Goal: Task Accomplishment & Management: Manage account settings

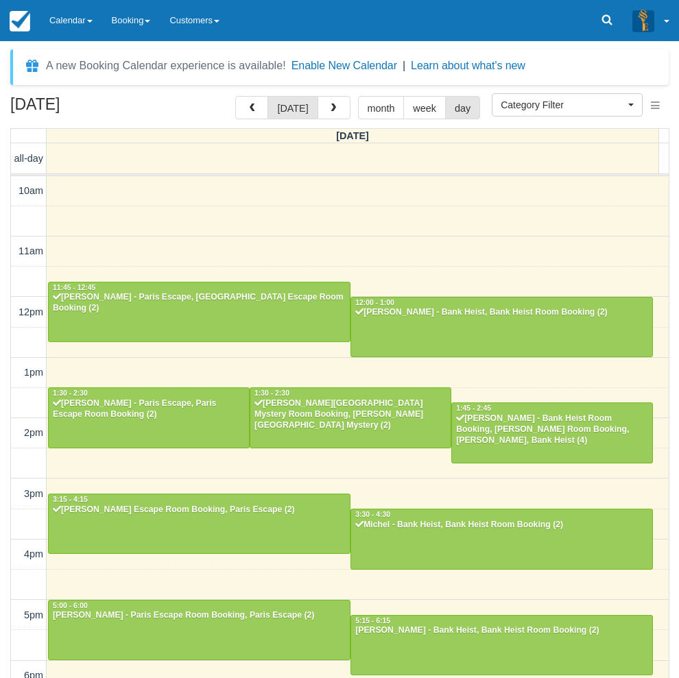
select select
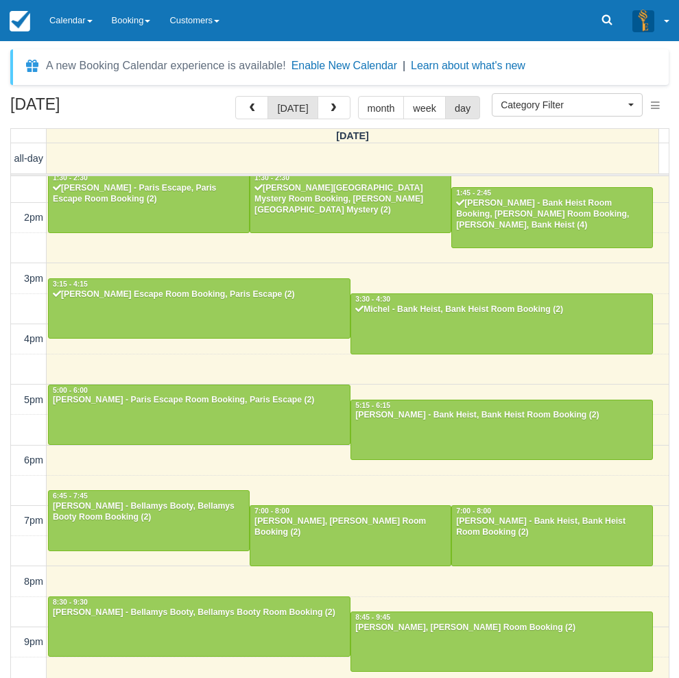
scroll to position [215, 0]
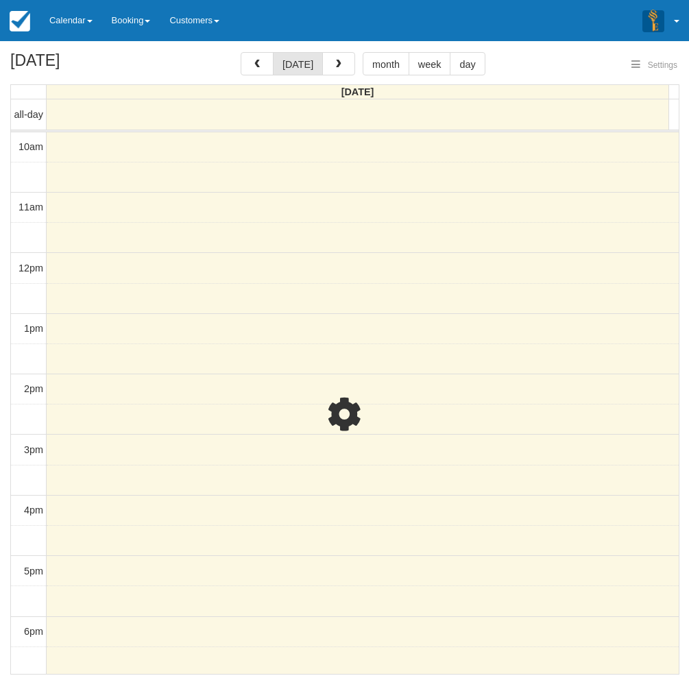
select select
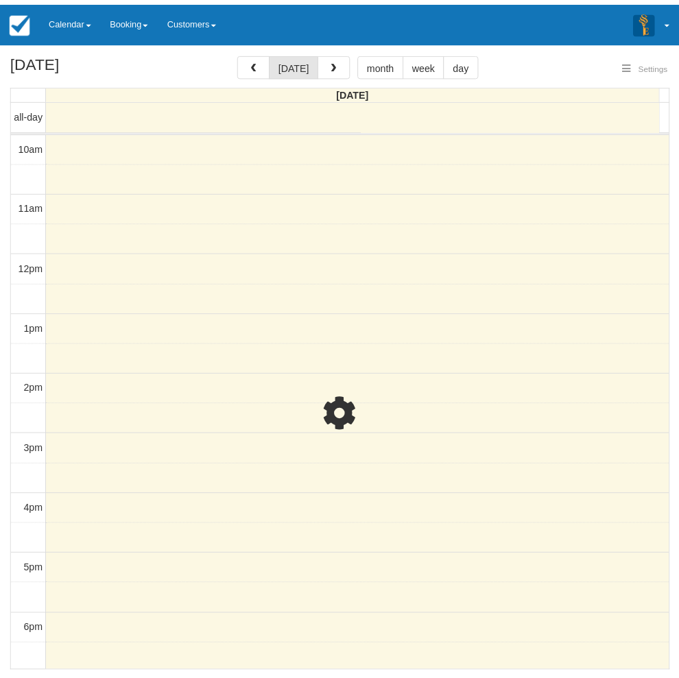
scroll to position [215, 0]
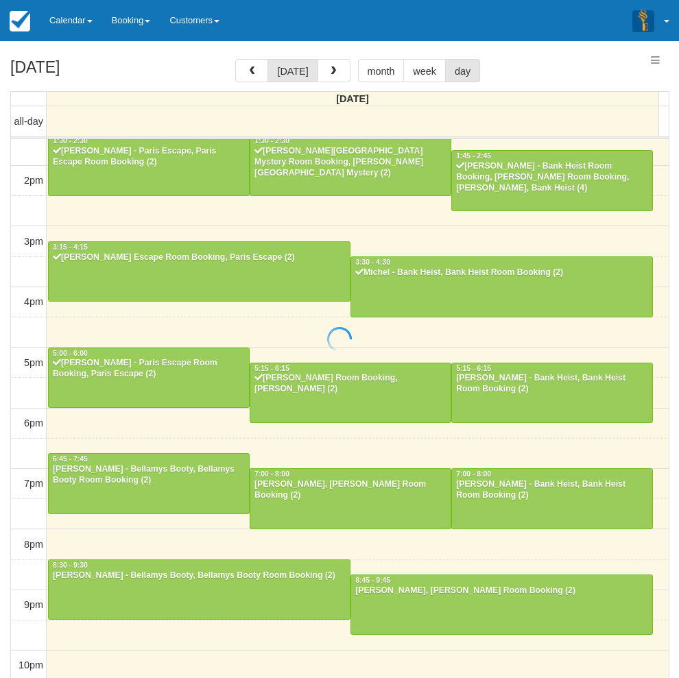
select select
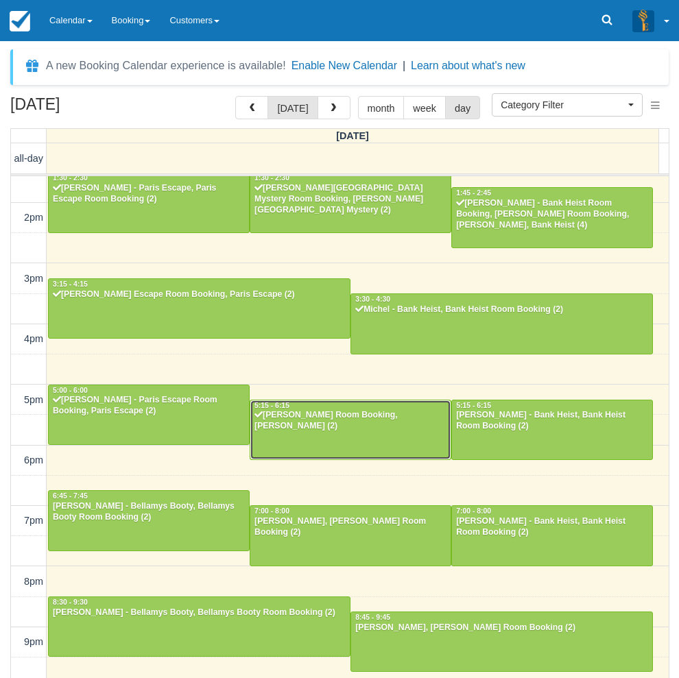
click at [363, 435] on div at bounding box center [350, 429] width 200 height 59
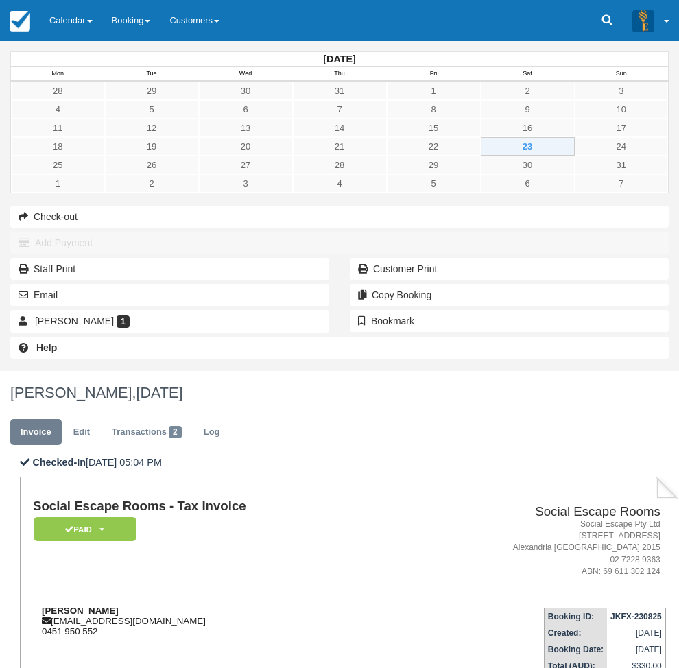
drag, startPoint x: 275, startPoint y: 282, endPoint x: 209, endPoint y: 279, distance: 65.9
click at [209, 605] on div "[PERSON_NAME] [EMAIL_ADDRESS][DOMAIN_NAME] 0451 950 552" at bounding box center [214, 620] width 363 height 31
copy strong "[PERSON_NAME]"
click at [75, 16] on link "Calendar" at bounding box center [71, 20] width 62 height 41
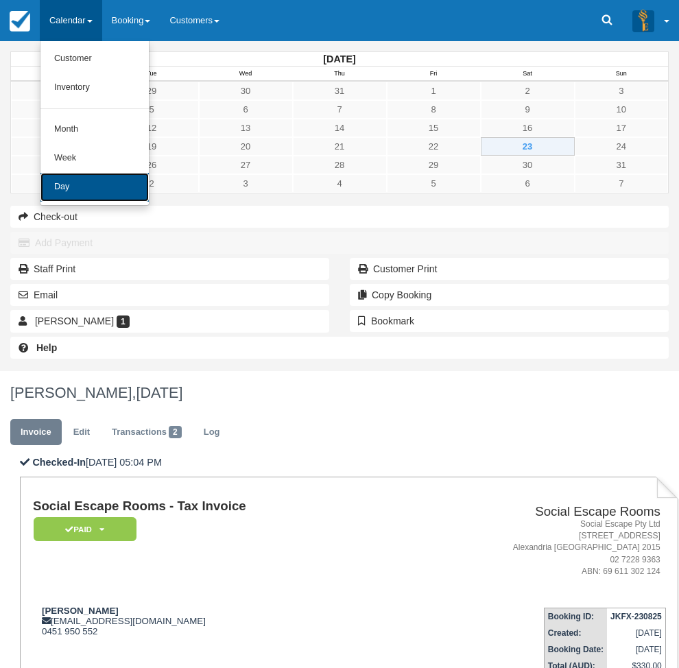
click at [101, 200] on link "Day" at bounding box center [94, 187] width 108 height 29
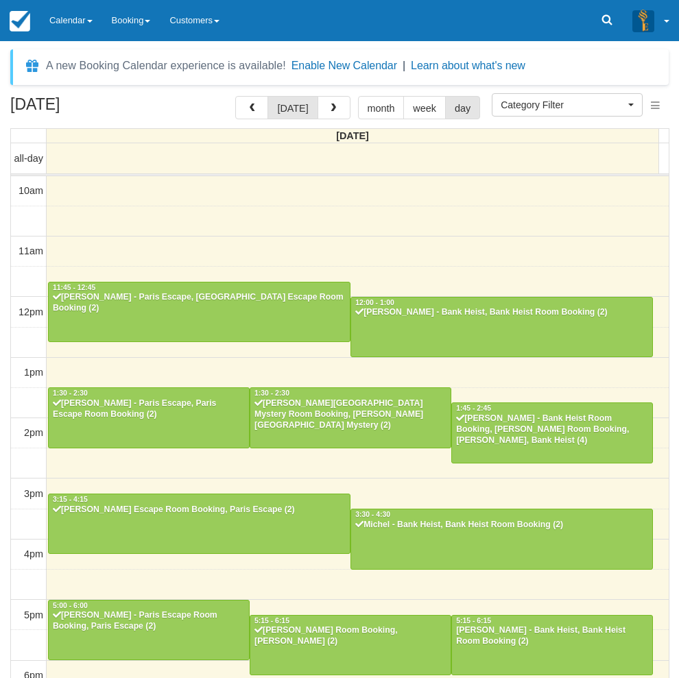
select select
